Goal: Task Accomplishment & Management: Use online tool/utility

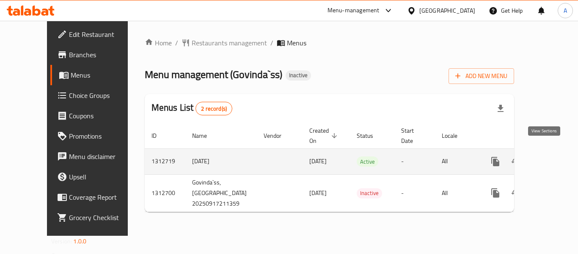
click at [552, 156] on icon "enhanced table" at bounding box center [557, 161] width 10 height 10
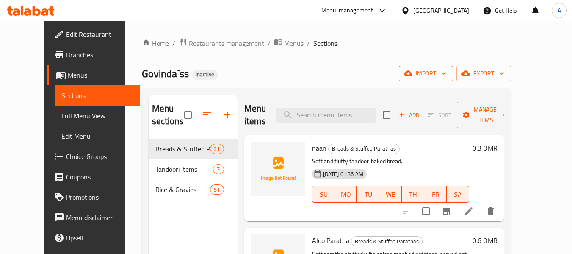
click at [446, 71] on span "import" at bounding box center [426, 73] width 41 height 11
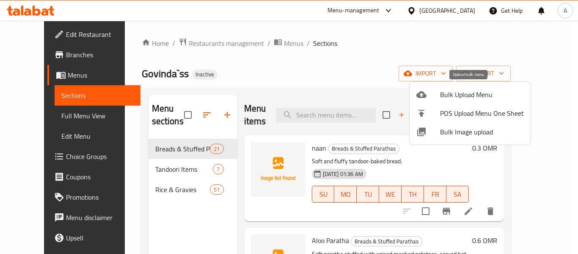
click at [454, 96] on span "Bulk Upload Menu" at bounding box center [482, 94] width 84 height 10
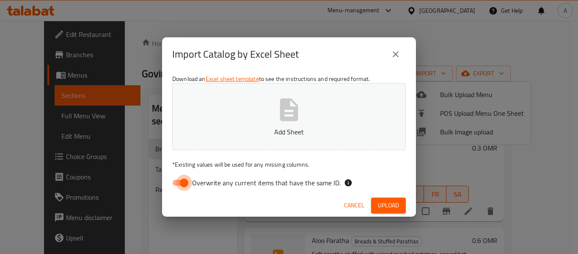
click at [180, 183] on input "Overwrite any current items that have the same ID." at bounding box center [184, 182] width 48 height 16
checkbox input "false"
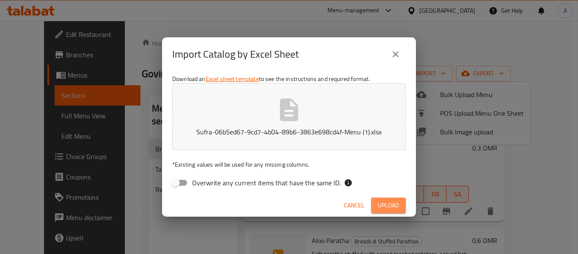
click at [385, 206] on span "Upload" at bounding box center [388, 205] width 21 height 11
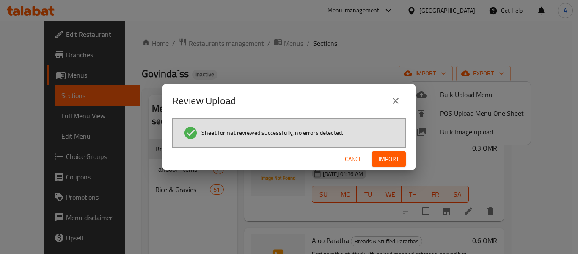
click at [382, 161] on span "Import" at bounding box center [389, 159] width 20 height 11
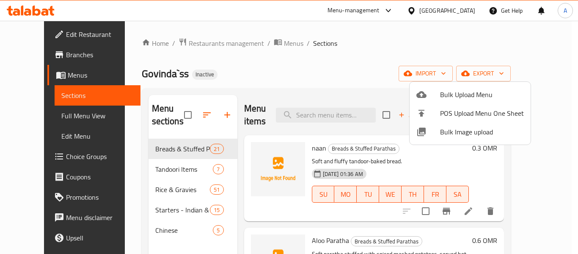
click at [47, 114] on div at bounding box center [289, 127] width 578 height 254
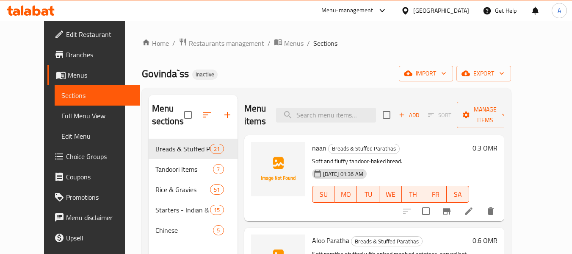
click at [61, 111] on span "Full Menu View" at bounding box center [97, 116] width 72 height 10
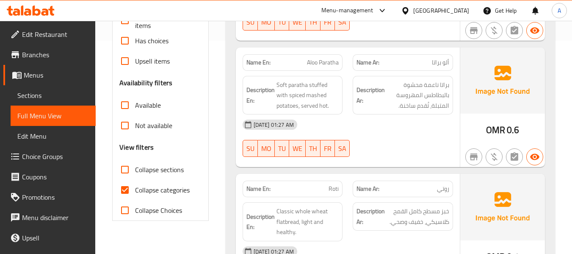
scroll to position [254, 0]
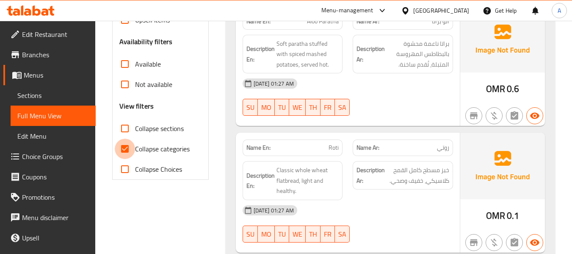
click at [128, 150] on input "Collapse categories" at bounding box center [125, 148] width 20 height 20
checkbox input "false"
click at [127, 128] on input "Collapse sections" at bounding box center [125, 128] width 20 height 20
checkbox input "true"
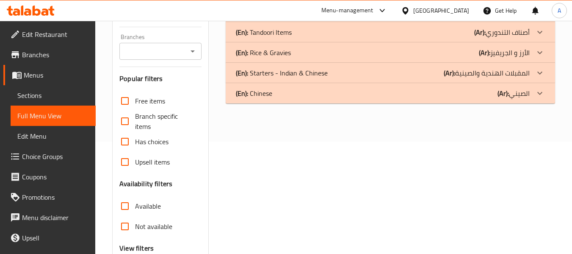
scroll to position [28, 0]
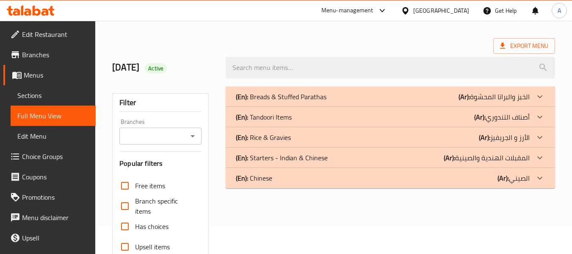
click at [544, 178] on icon at bounding box center [540, 178] width 10 height 10
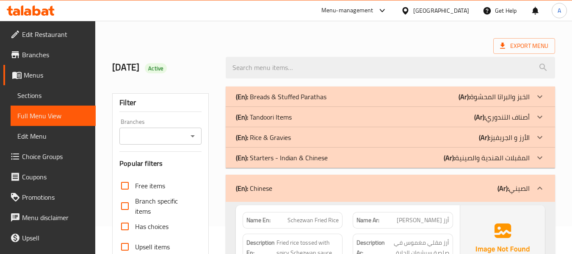
click at [540, 158] on icon at bounding box center [539, 157] width 5 height 3
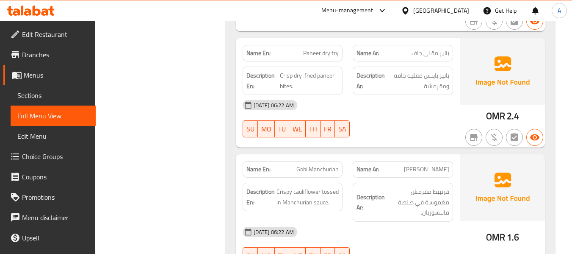
scroll to position [469, 0]
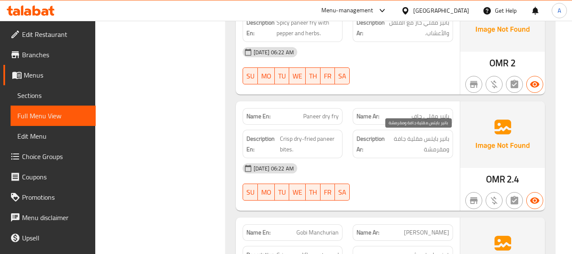
click at [433, 143] on span "بانير بايتس مقلية جافة ومقرمشة" at bounding box center [418, 143] width 63 height 21
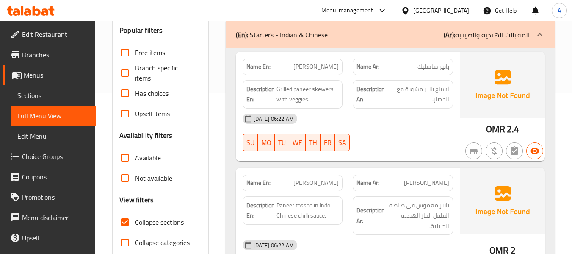
scroll to position [85, 0]
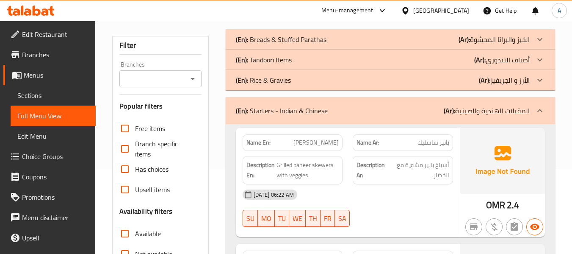
click at [428, 148] on div "Name Ar: [PERSON_NAME]" at bounding box center [403, 142] width 100 height 17
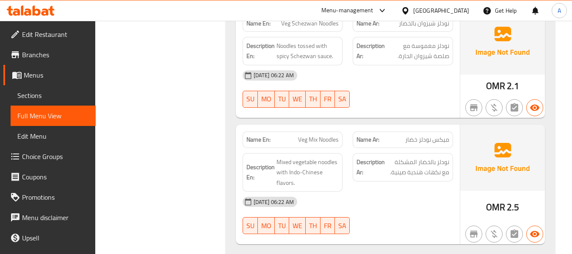
scroll to position [2385, 0]
